Goal: Find specific page/section: Find specific page/section

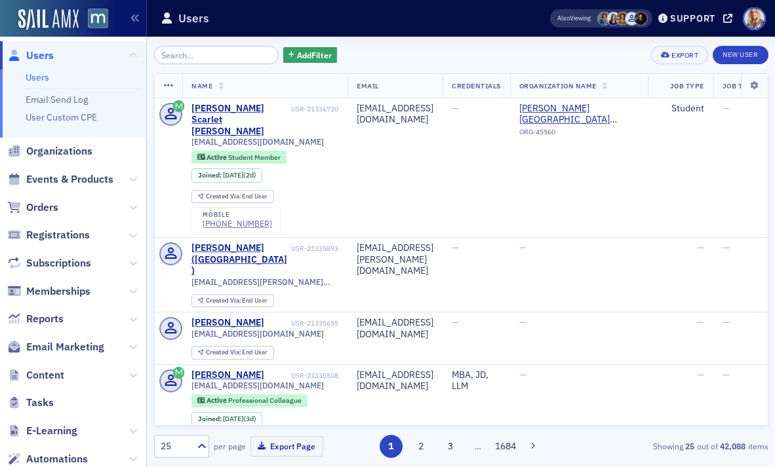
click at [182, 58] on input "search" at bounding box center [216, 55] width 125 height 18
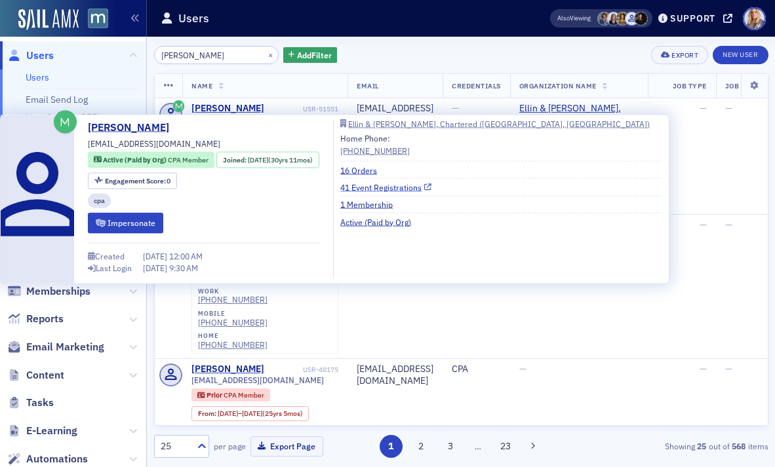
type input "[PERSON_NAME]"
click at [403, 187] on link "41 Event Registrations" at bounding box center [385, 187] width 91 height 12
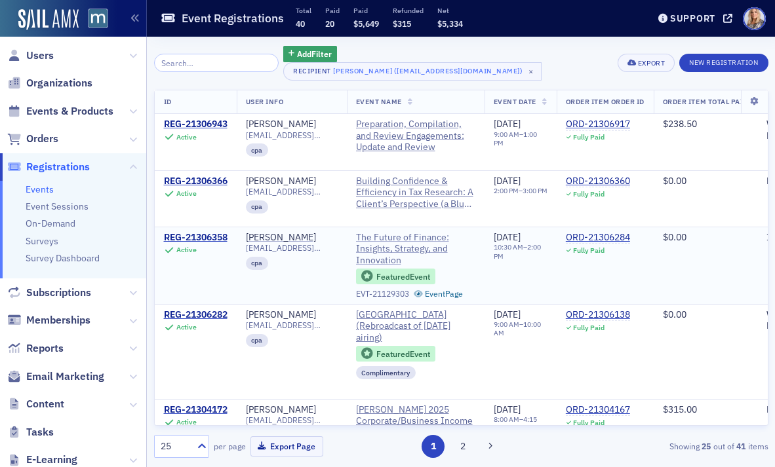
click at [431, 250] on span "The Future of Finance: Insights, Strategy, and Innovation" at bounding box center [415, 249] width 119 height 35
click at [396, 237] on span "The Future of Finance: Insights, Strategy, and Innovation" at bounding box center [415, 249] width 119 height 35
click at [393, 237] on span "The Future of Finance: Insights, Strategy, and Innovation" at bounding box center [415, 249] width 119 height 35
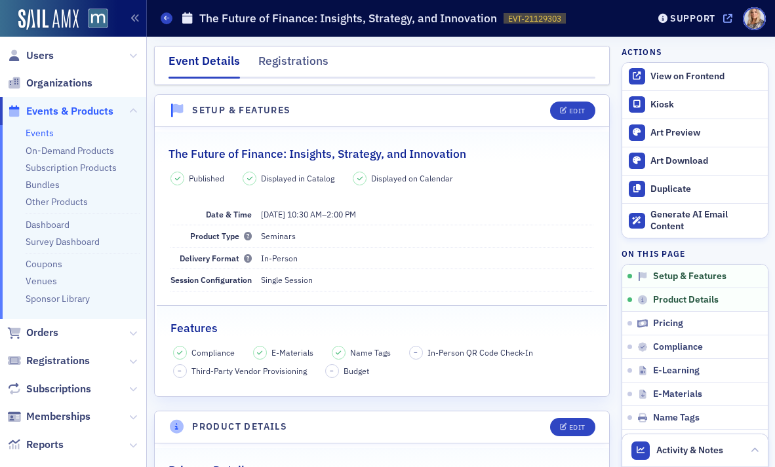
click at [729, 20] on icon at bounding box center [727, 18] width 9 height 9
